Goal: Task Accomplishment & Management: Use online tool/utility

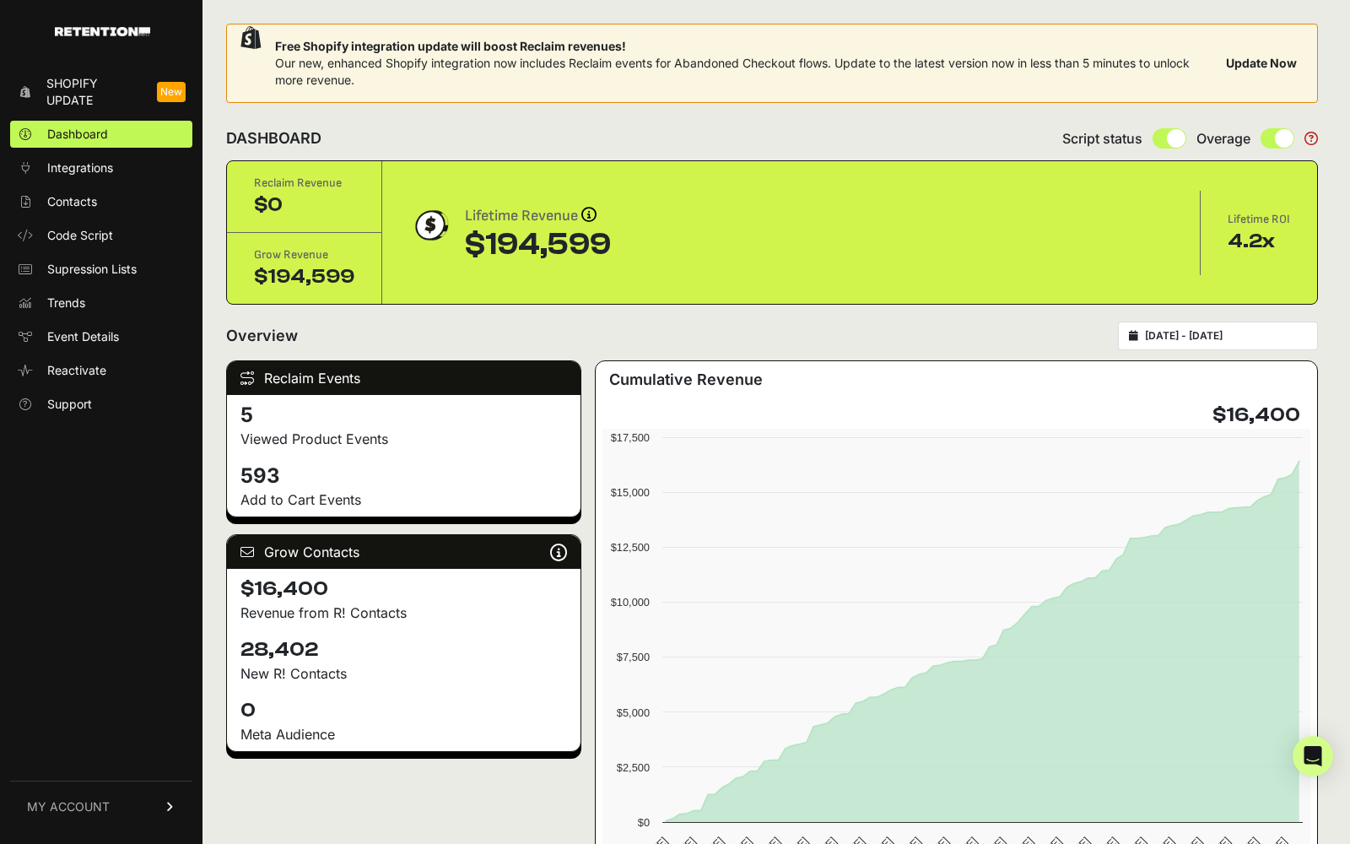
click at [153, 89] on link "Shopify Update New" at bounding box center [101, 92] width 182 height 44
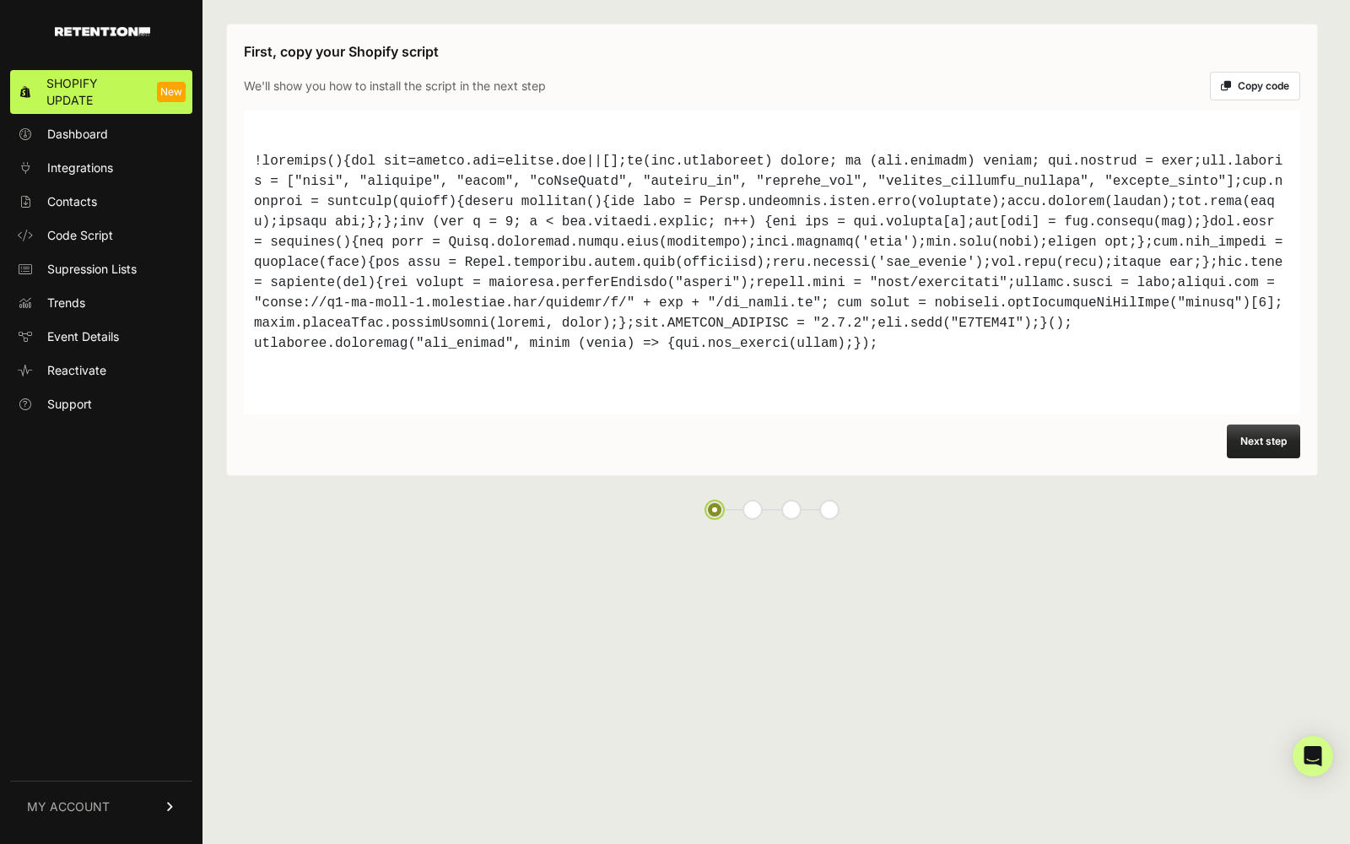
click at [1246, 80] on button "Copy code" at bounding box center [1255, 86] width 90 height 29
click at [1249, 439] on button "Next step" at bounding box center [1263, 441] width 73 height 34
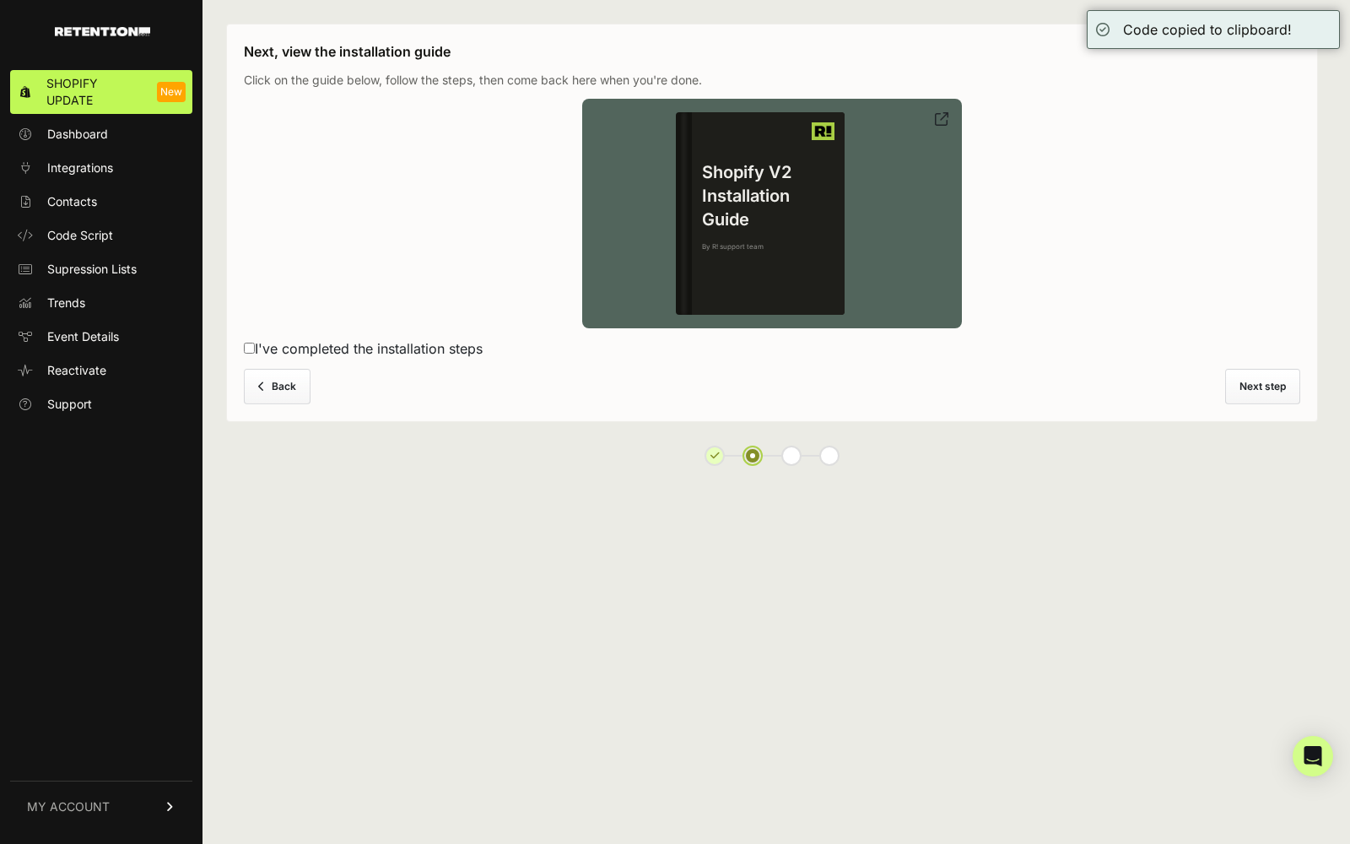
click at [794, 274] on div "Shopify V2 Installation Guide By R! support team" at bounding box center [768, 213] width 153 height 202
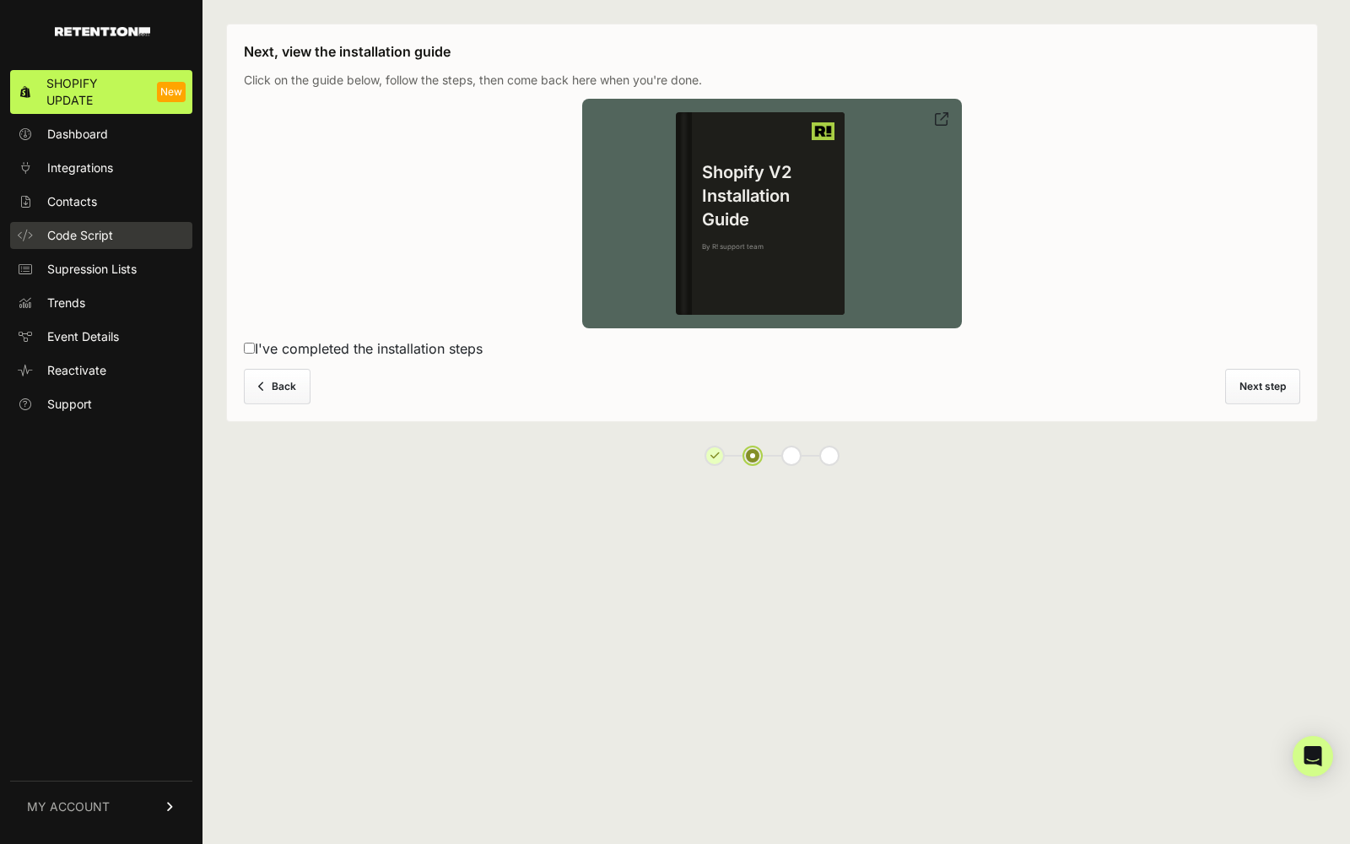
click at [120, 230] on link "Code Script" at bounding box center [101, 235] width 182 height 27
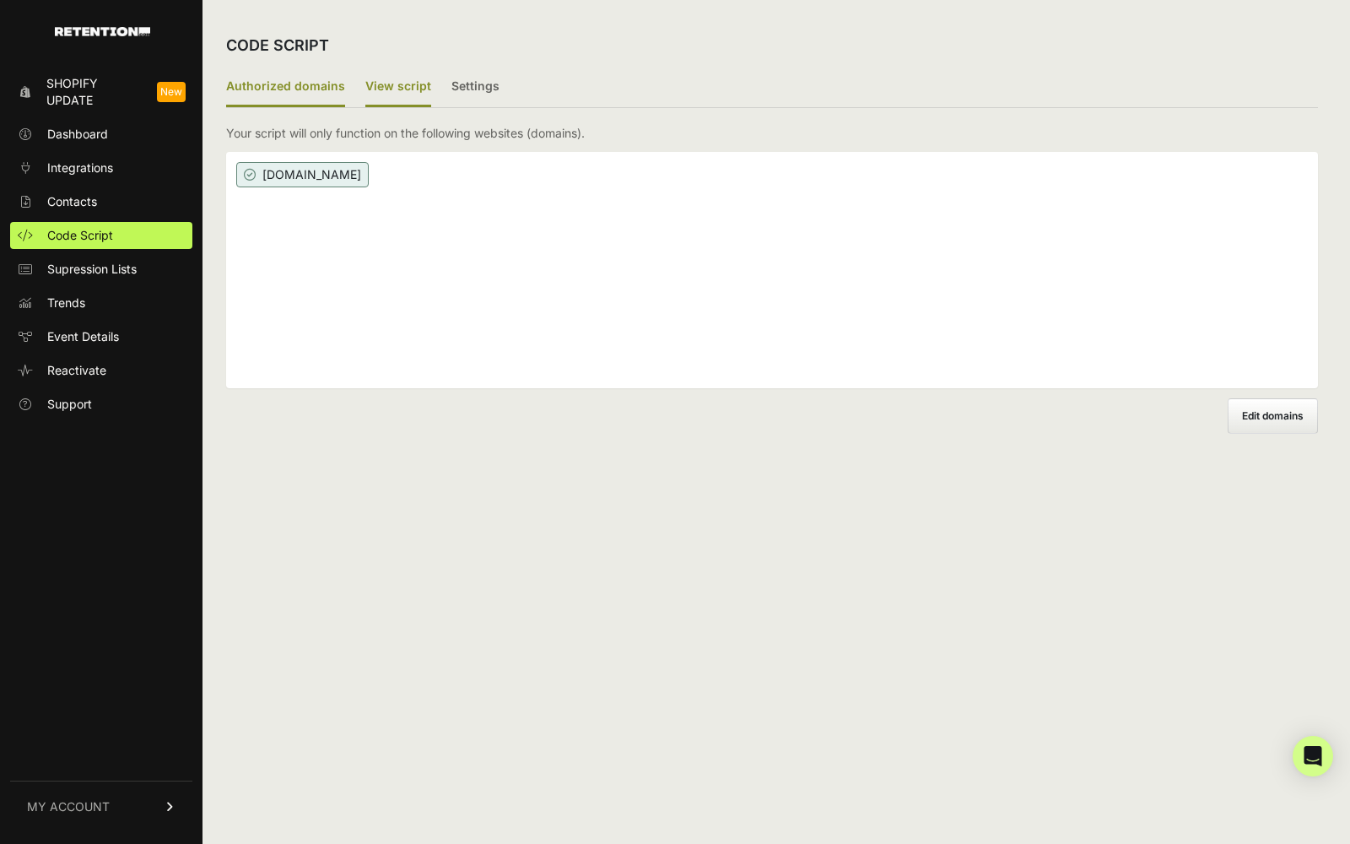
click at [386, 96] on label "View script" at bounding box center [398, 87] width 66 height 40
click at [0, 0] on input "View script" at bounding box center [0, 0] width 0 height 0
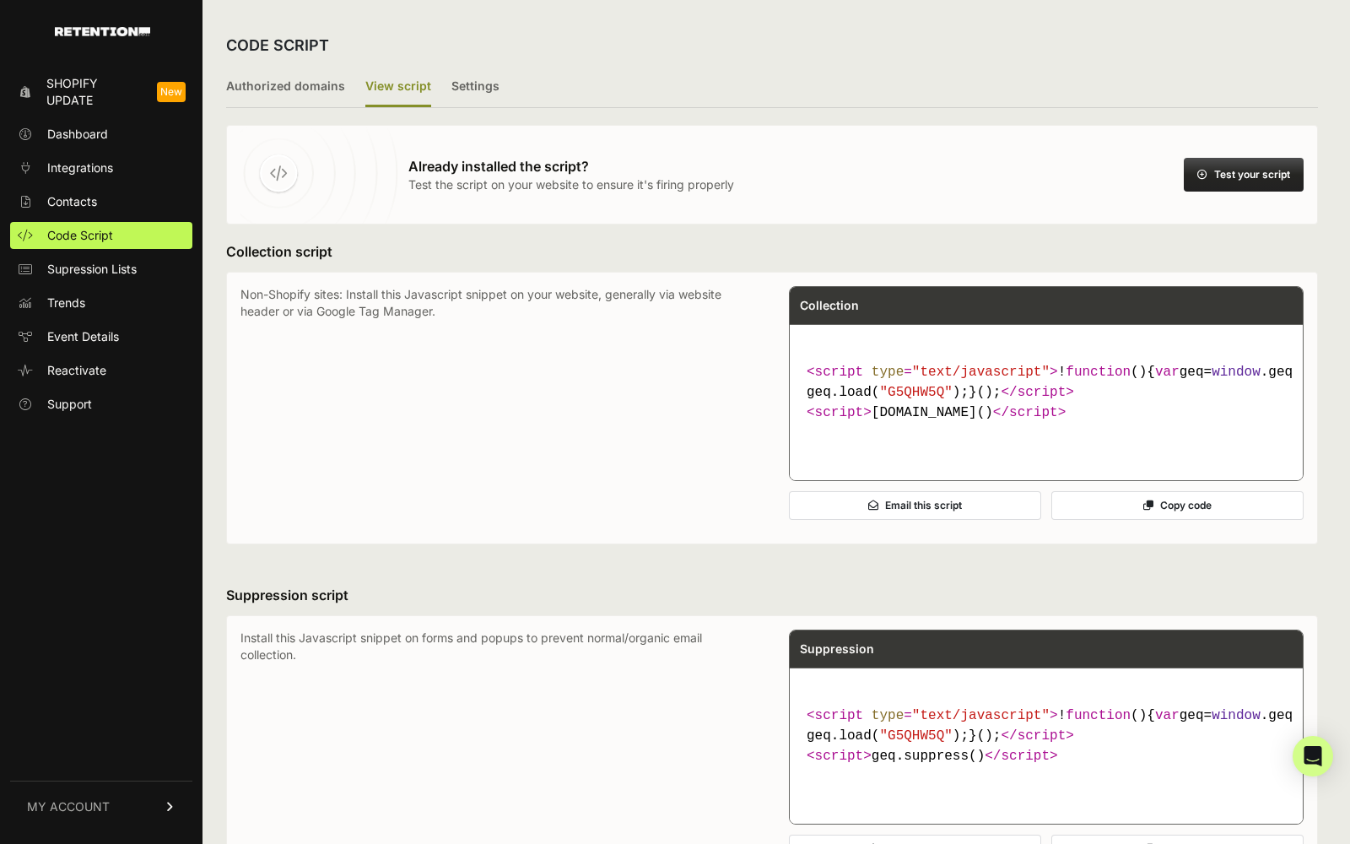
click at [1250, 178] on button "Test your script" at bounding box center [1244, 175] width 120 height 34
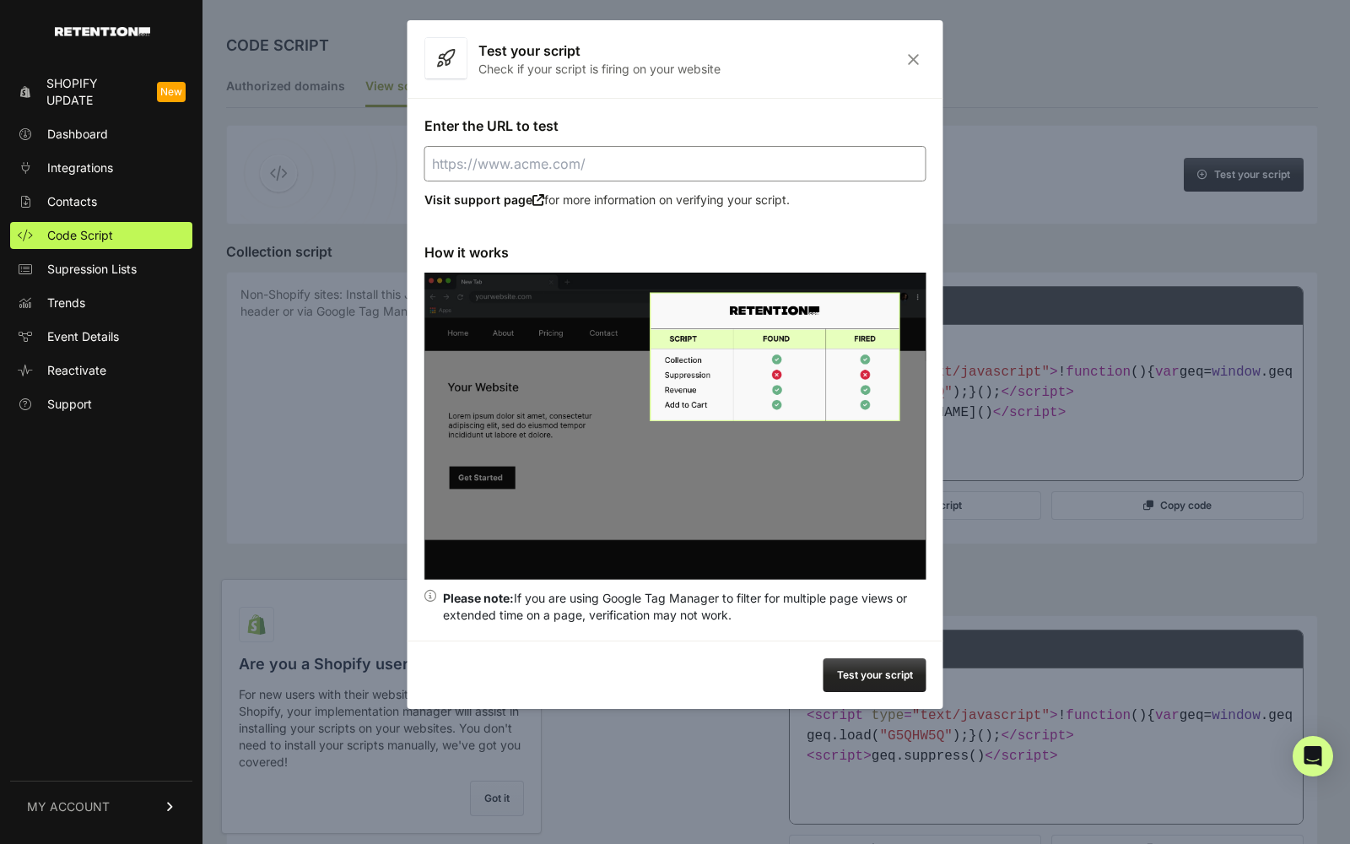
click at [629, 163] on input "Enter the URL to test" at bounding box center [675, 163] width 502 height 35
click at [593, 160] on input "myspi" at bounding box center [675, 163] width 502 height 35
paste input "https://www.myspicesage.com/"
type input "https://www.myspicesage.com/"
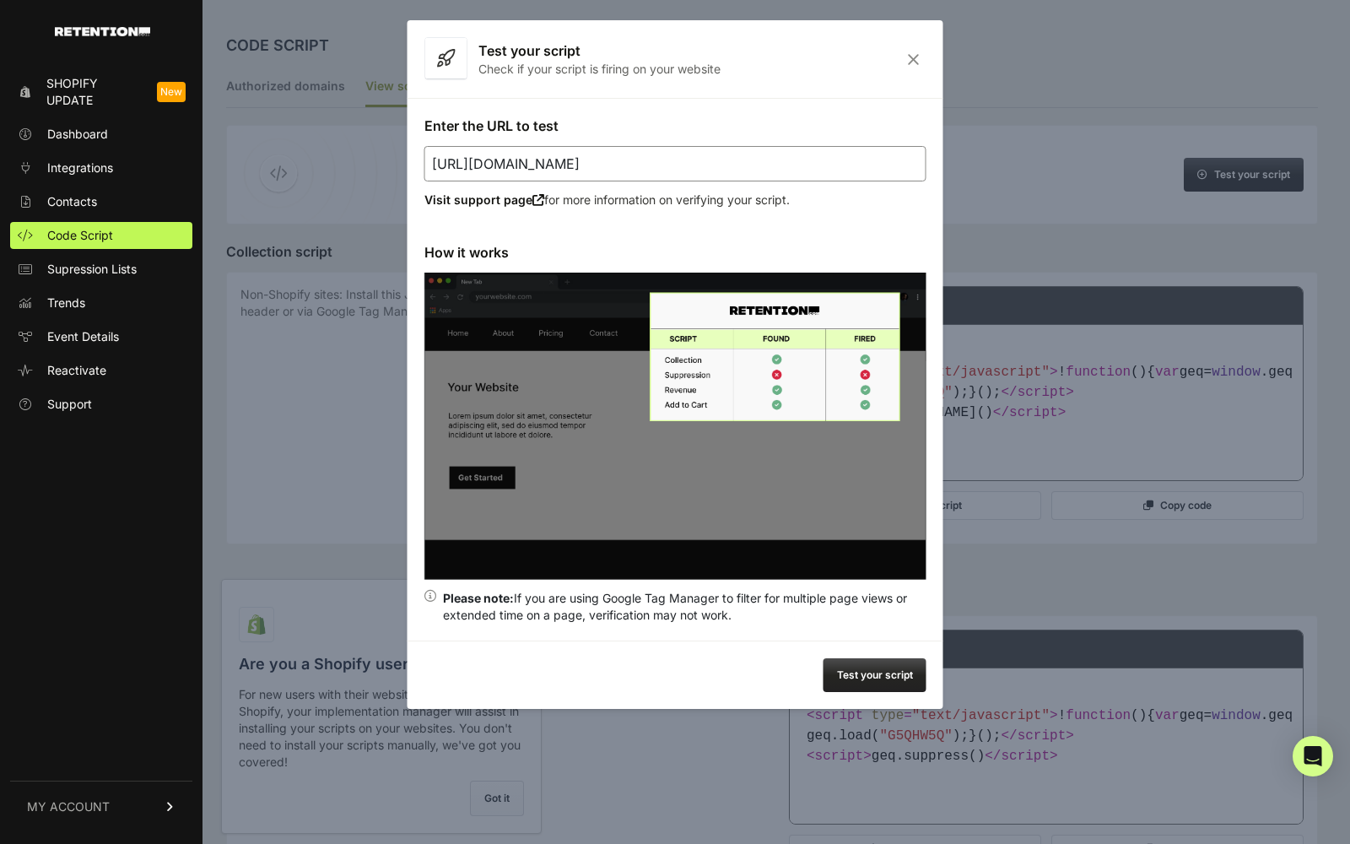
click at [841, 676] on button "Test your script" at bounding box center [874, 675] width 103 height 34
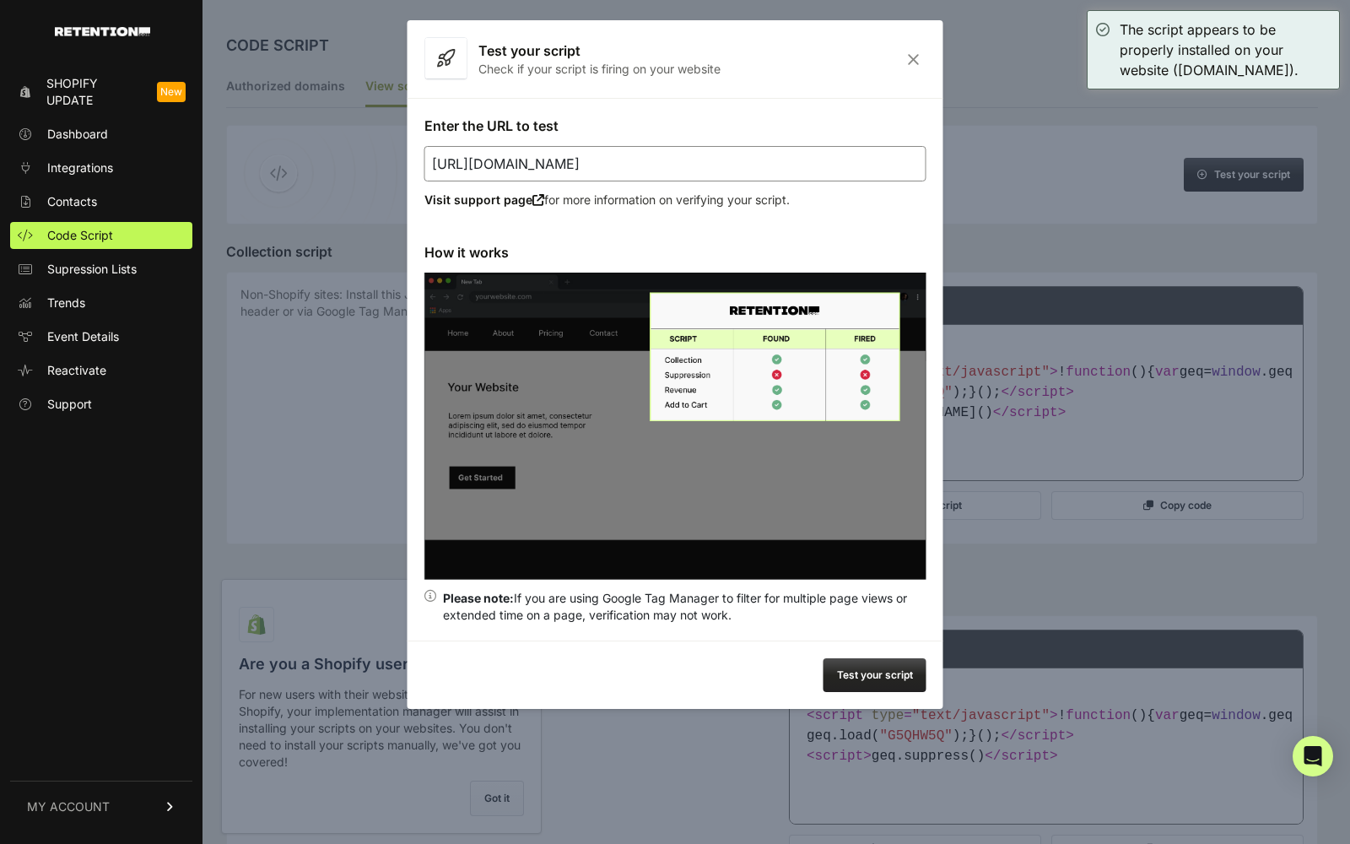
click at [1009, 168] on div at bounding box center [675, 422] width 1350 height 844
